Goal: Transaction & Acquisition: Purchase product/service

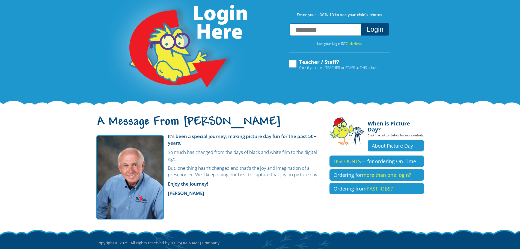
scroll to position [55, 0]
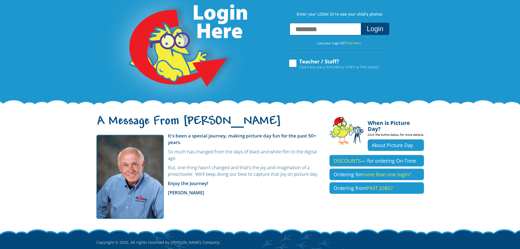
click at [293, 63] on label "Teacher / Staff? Click if you are a TEACHER or STAFF at THIS school." at bounding box center [334, 64] width 91 height 10
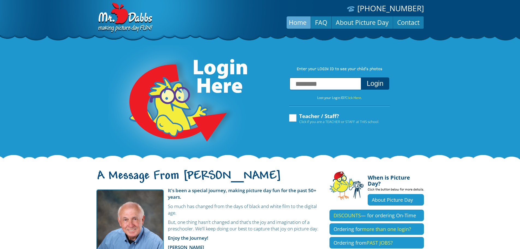
click at [301, 123] on span "Click if you are a TEACHER or STAFF at THIS school." at bounding box center [339, 121] width 80 height 5
click at [315, 22] on link "FAQ" at bounding box center [321, 22] width 20 height 13
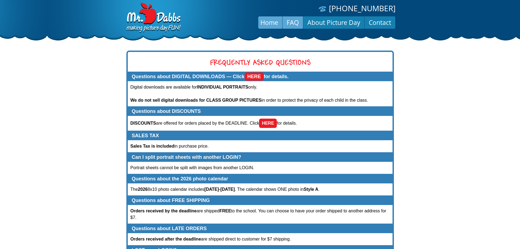
click at [269, 24] on link "Home" at bounding box center [270, 22] width 26 height 13
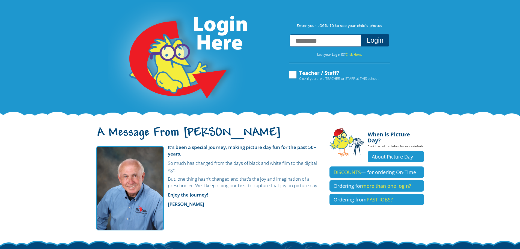
scroll to position [87, 0]
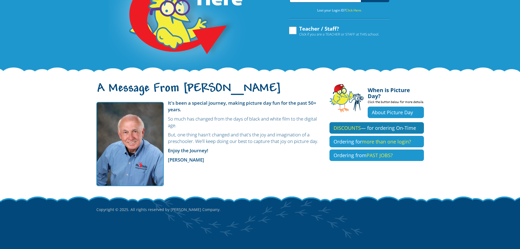
click at [380, 122] on link "DISCOUNTS — for ordering On-Time" at bounding box center [377, 127] width 95 height 11
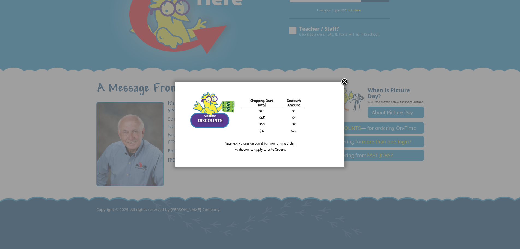
click at [344, 83] on link at bounding box center [345, 82] width 8 height 8
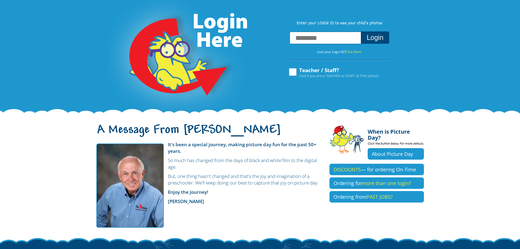
scroll to position [0, 0]
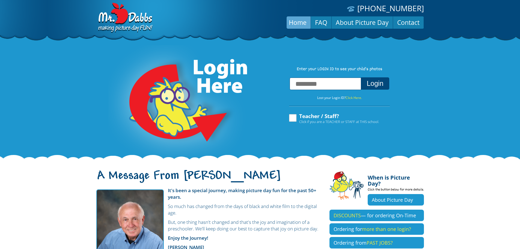
click at [114, 23] on img at bounding box center [124, 18] width 57 height 31
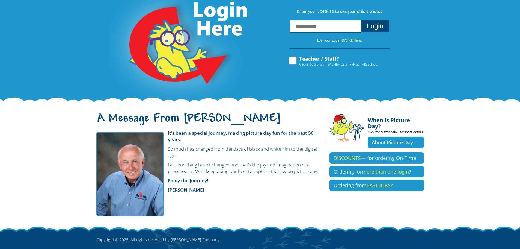
scroll to position [5, 0]
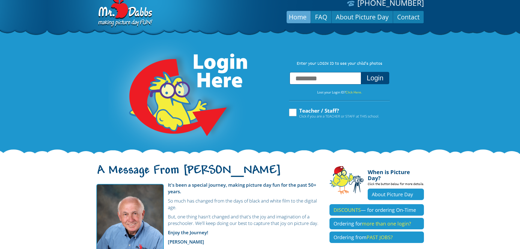
click at [330, 84] on input "text" at bounding box center [326, 78] width 72 height 12
paste input "**********"
type input "**********"
click at [368, 81] on button "Login" at bounding box center [375, 78] width 28 height 12
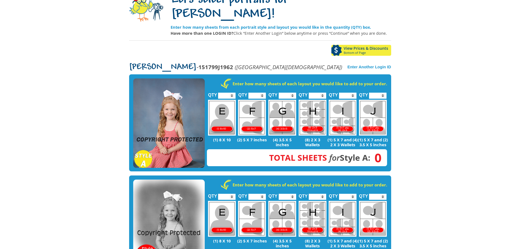
scroll to position [55, 0]
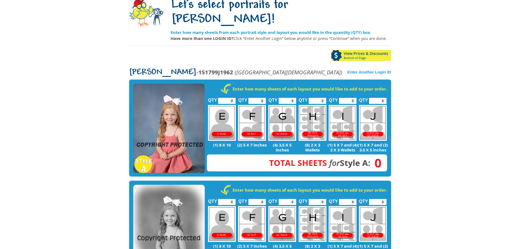
click at [171, 116] on img at bounding box center [169, 129] width 72 height 90
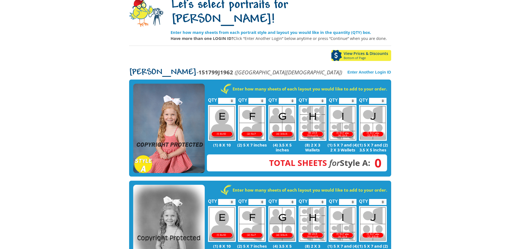
click at [175, 106] on img at bounding box center [169, 129] width 72 height 90
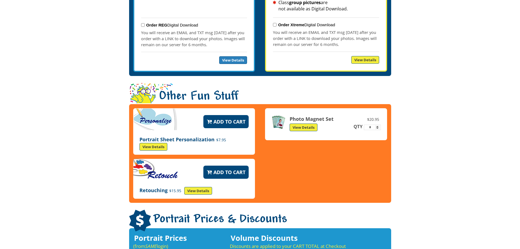
scroll to position [628, 0]
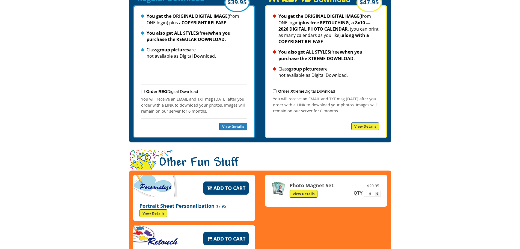
click at [157, 209] on link "View Details" at bounding box center [154, 213] width 28 height 8
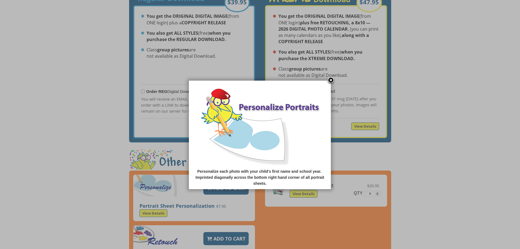
click at [329, 81] on link at bounding box center [331, 80] width 8 height 8
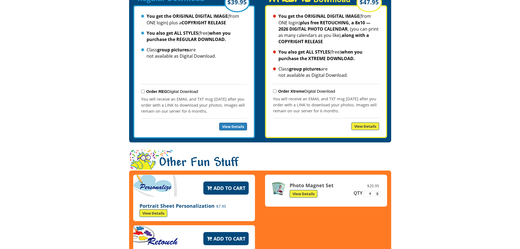
scroll to position [683, 0]
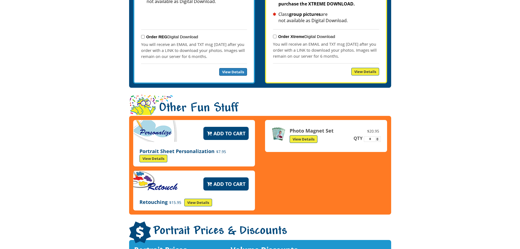
click at [191, 199] on link "View Details" at bounding box center [198, 203] width 28 height 8
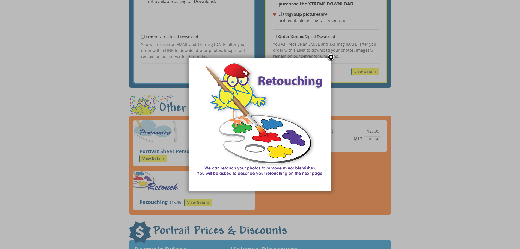
click at [329, 60] on link at bounding box center [331, 58] width 8 height 8
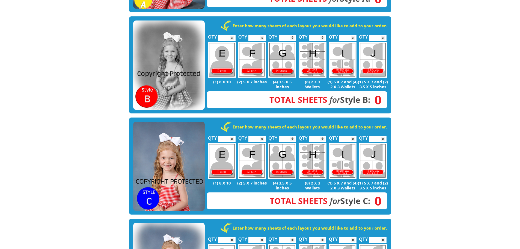
scroll to position [219, 0]
